Goal: Complete application form

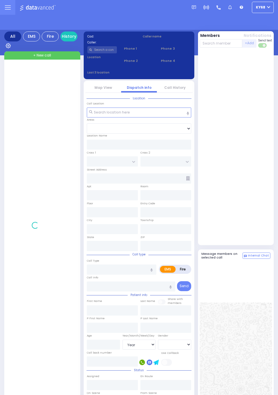
select select "Year"
select select "[DEMOGRAPHIC_DATA]"
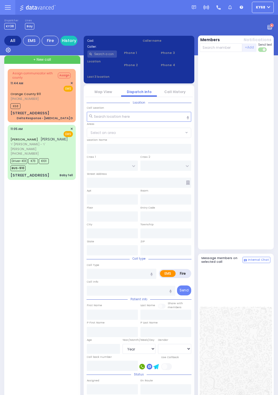
select select "Year"
select select "[DEMOGRAPHIC_DATA]"
select select "Year"
select select "[DEMOGRAPHIC_DATA]"
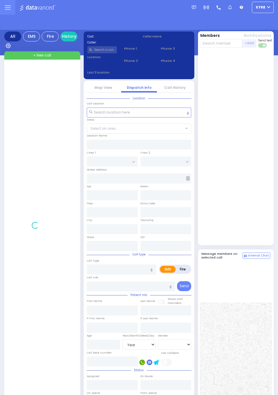
select select "Year"
select select "[DEMOGRAPHIC_DATA]"
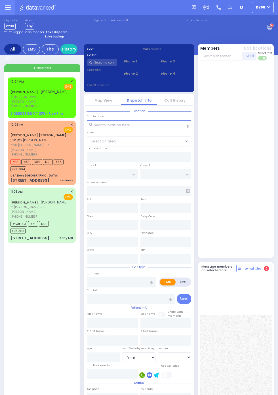
click at [41, 94] on span "[PERSON_NAME]" at bounding box center [54, 91] width 27 height 5
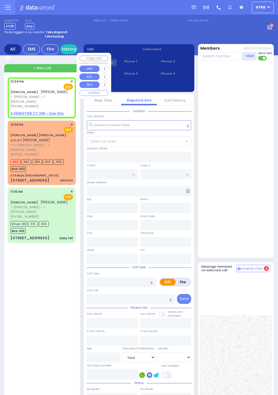
select select
radio input "true"
type input "[PERSON_NAME]"
select select
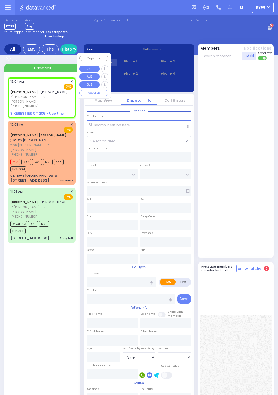
select select
type input "12:04"
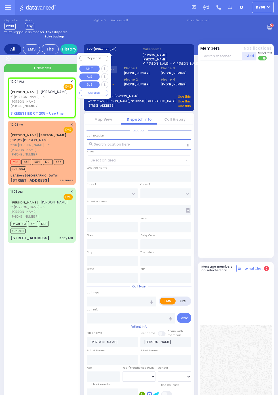
click at [249, 194] on div at bounding box center [237, 159] width 74 height 193
